Goal: Task Accomplishment & Management: Use online tool/utility

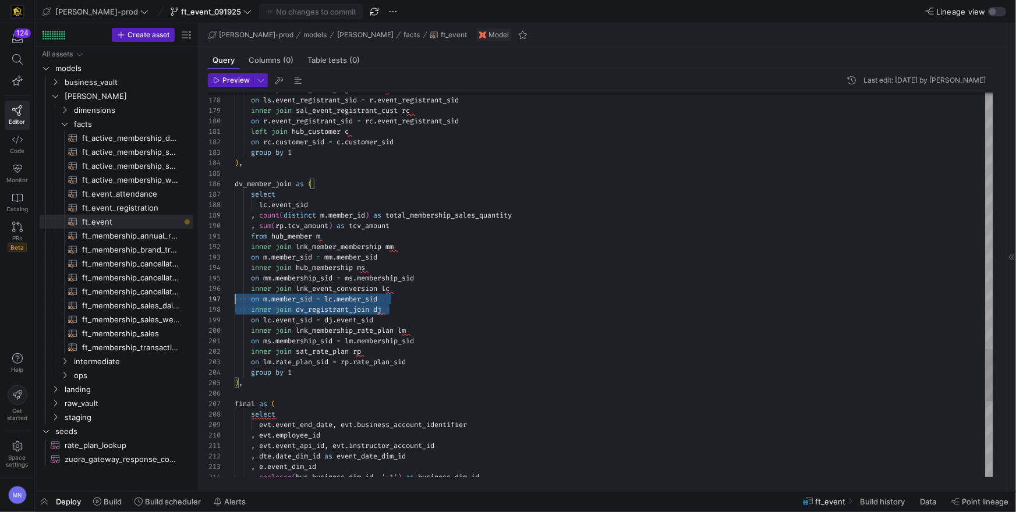
scroll to position [63, 0]
drag, startPoint x: 407, startPoint y: 312, endPoint x: 218, endPoint y: 299, distance: 189.2
click at [422, 320] on div "on lc . event_sid = dj . event_sid" at bounding box center [614, 320] width 759 height 10
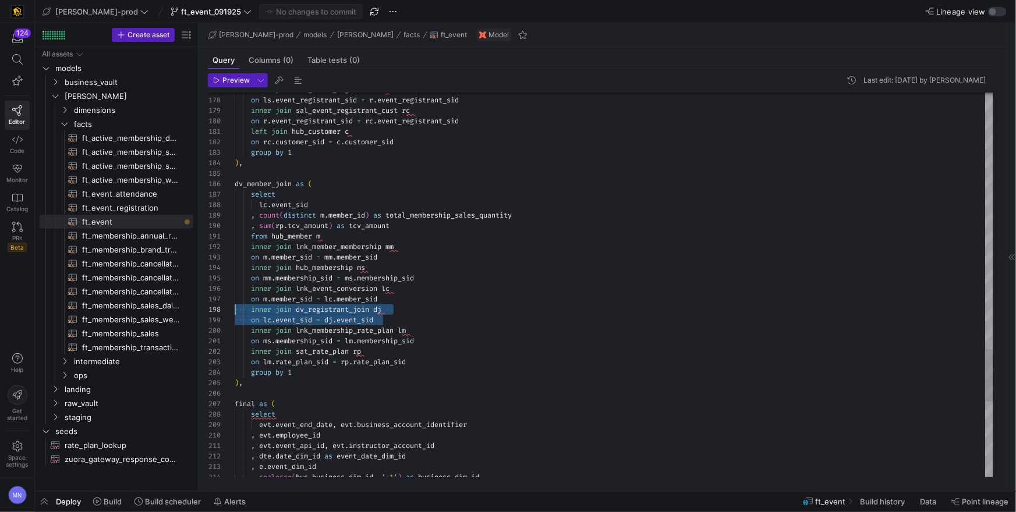
scroll to position [73, 0]
drag, startPoint x: 410, startPoint y: 320, endPoint x: 330, endPoint y: 318, distance: 79.8
click at [224, 310] on div "214 213 212 211 210 209 207 208 205 206 204 203 201 202 199 200 198 197 196 195…" at bounding box center [601, 285] width 786 height 385
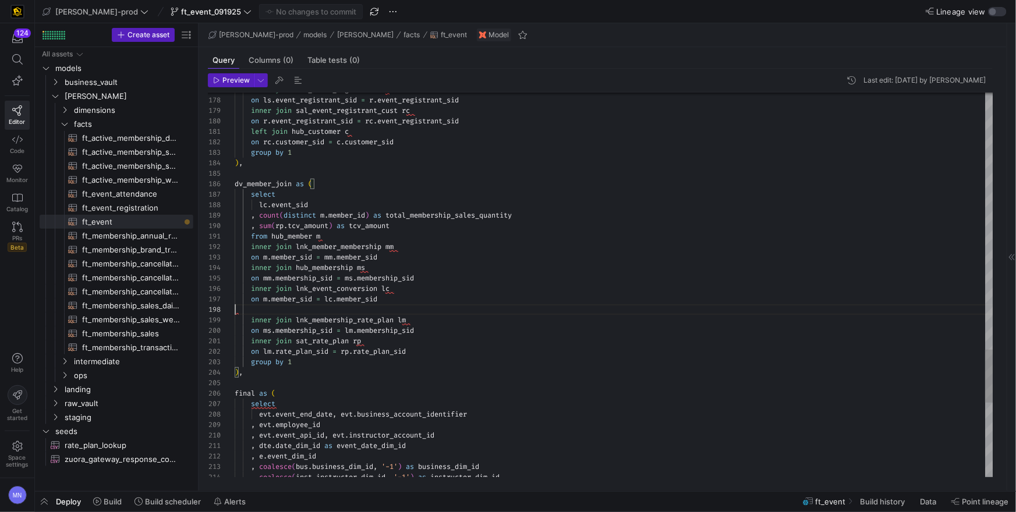
type textarea "from hub_member m inner join lnk_member_membership mm on m.member_sid = mm.memb…"
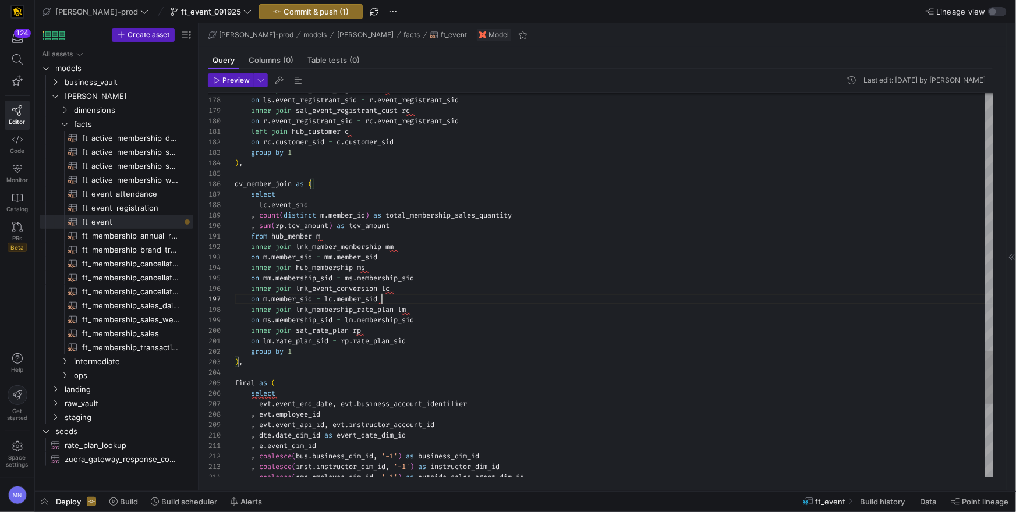
scroll to position [63, 146]
click at [284, 9] on span "Commit & push (1)" at bounding box center [316, 11] width 65 height 9
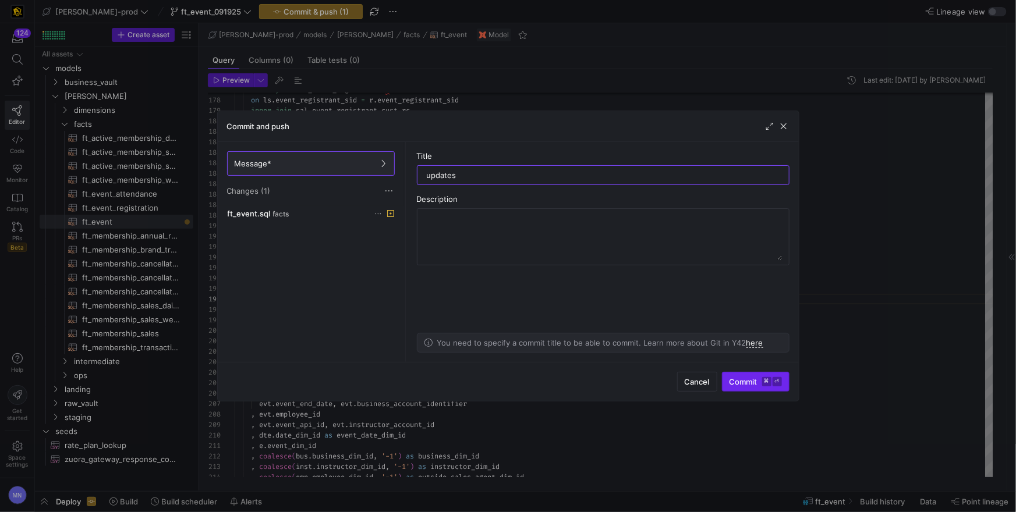
type input "updates"
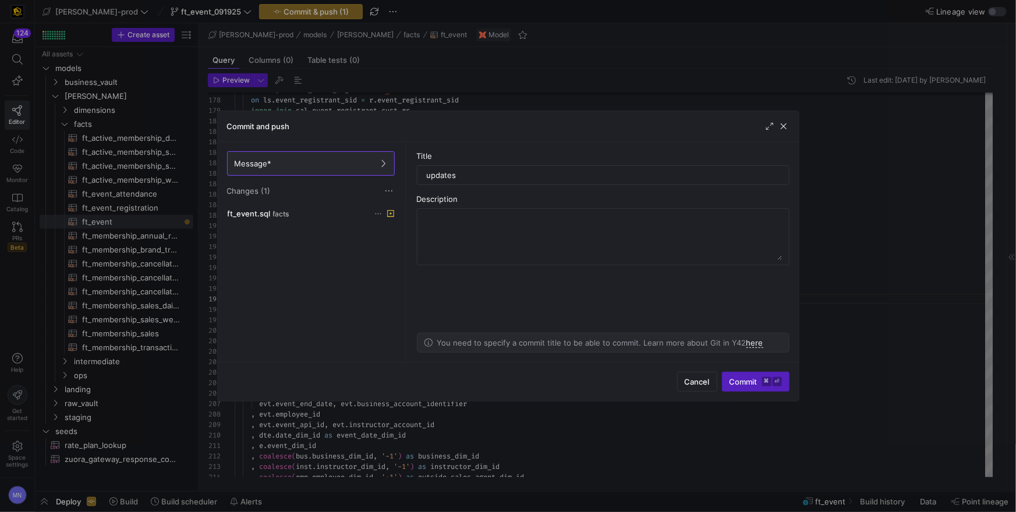
click at [744, 381] on span "Commit ⌘ ⏎" at bounding box center [756, 381] width 52 height 9
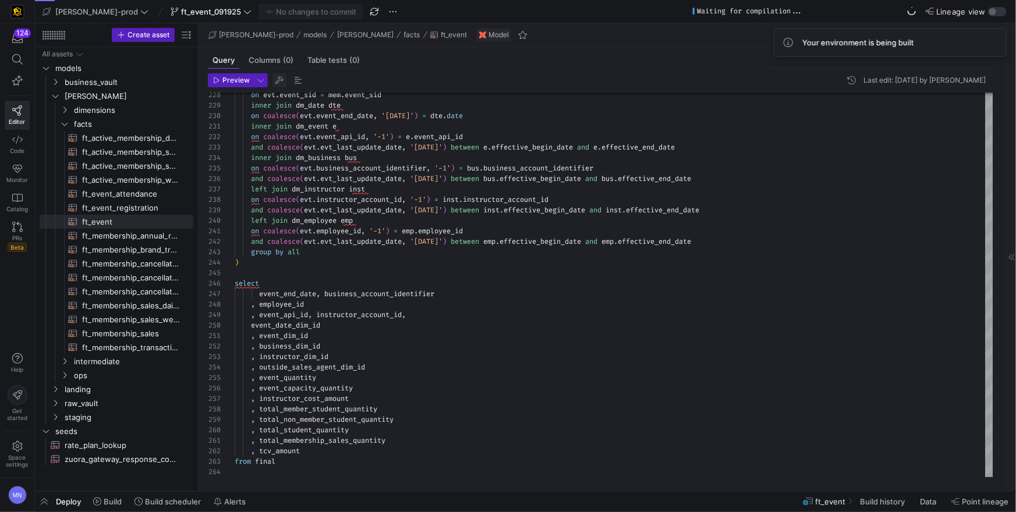
click at [278, 79] on span "button" at bounding box center [280, 80] width 14 height 14
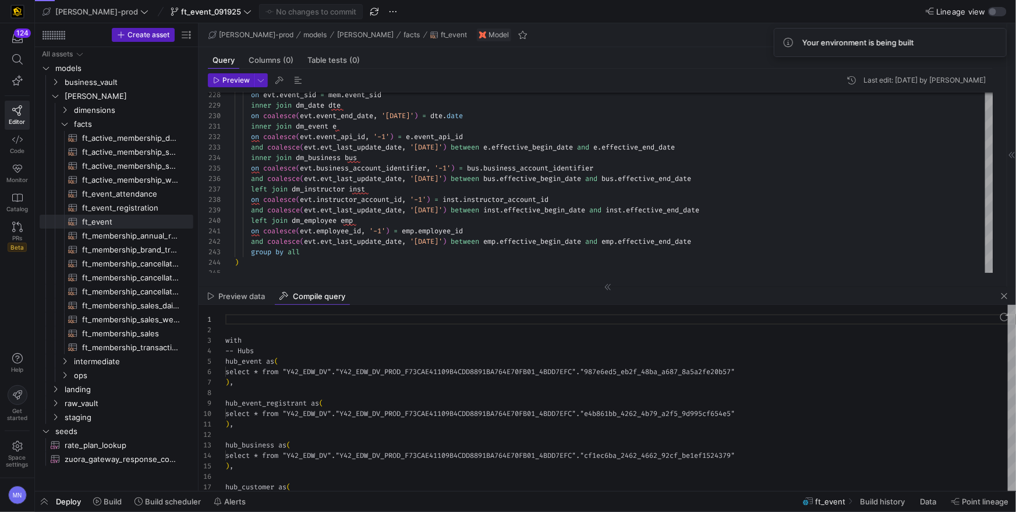
scroll to position [105, 0]
click at [432, 473] on div at bounding box center [620, 477] width 791 height 10
type textarea "with -- Hubs hub_event as ( select * from "Y42_EDW_DV"."Y42_EDW_DV_PROD_F73CAE4…"
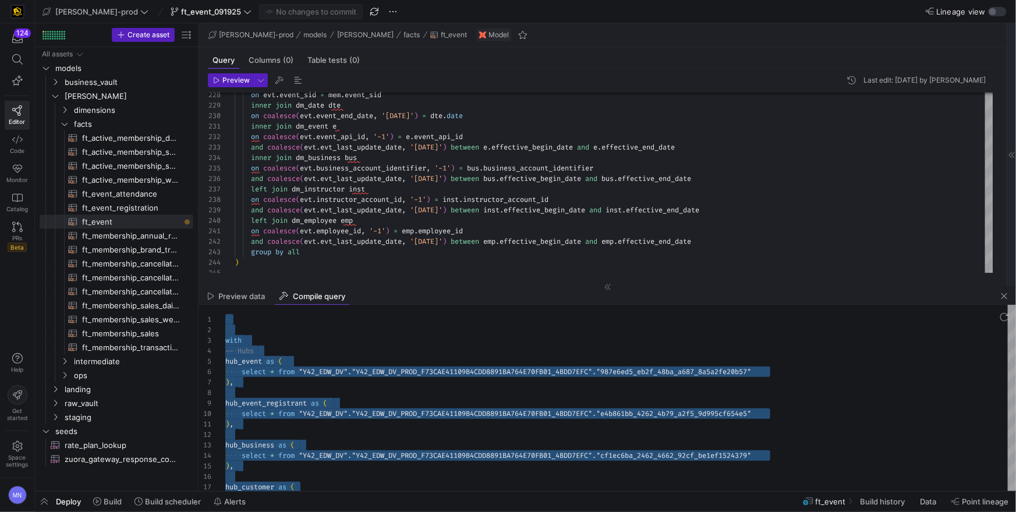
click at [1010, 301] on span "button" at bounding box center [1005, 296] width 14 height 14
